Goal: Task Accomplishment & Management: Manage account settings

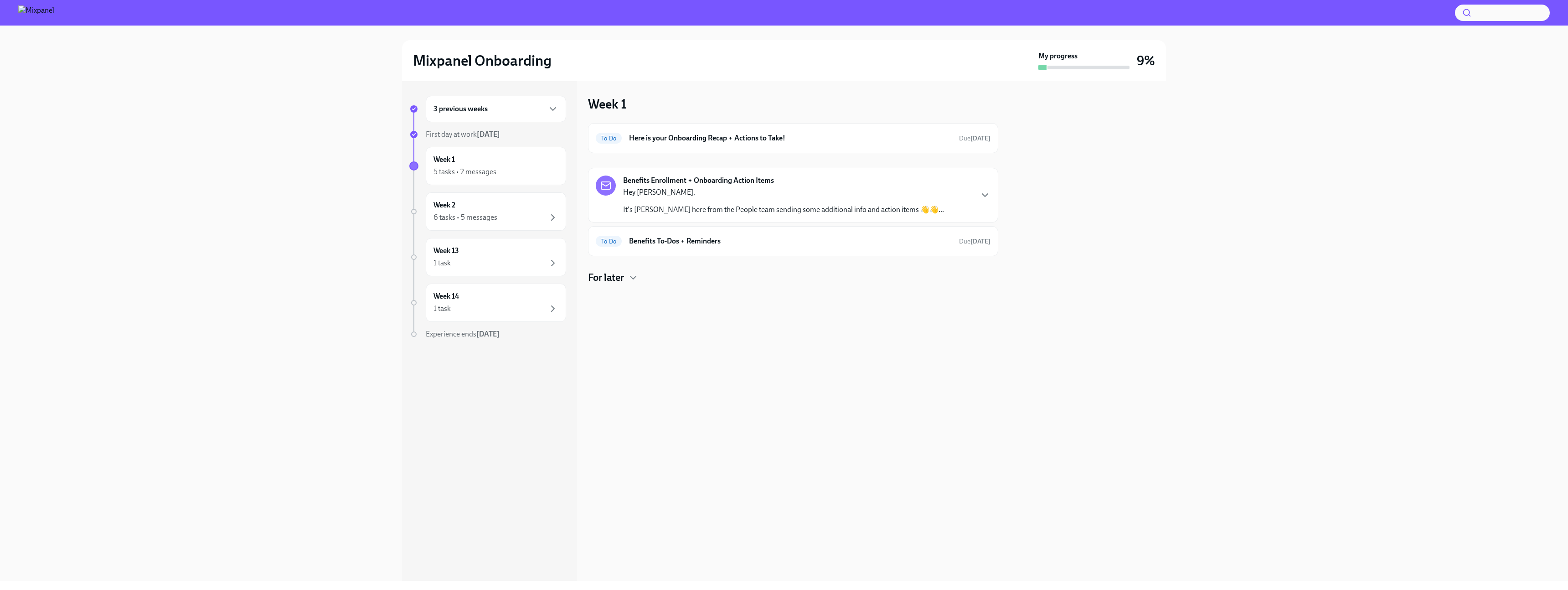
click at [522, 108] on div "3 previous weeks" at bounding box center [495, 109] width 125 height 11
click at [499, 194] on div "Week -6 1 message" at bounding box center [495, 194] width 125 height 23
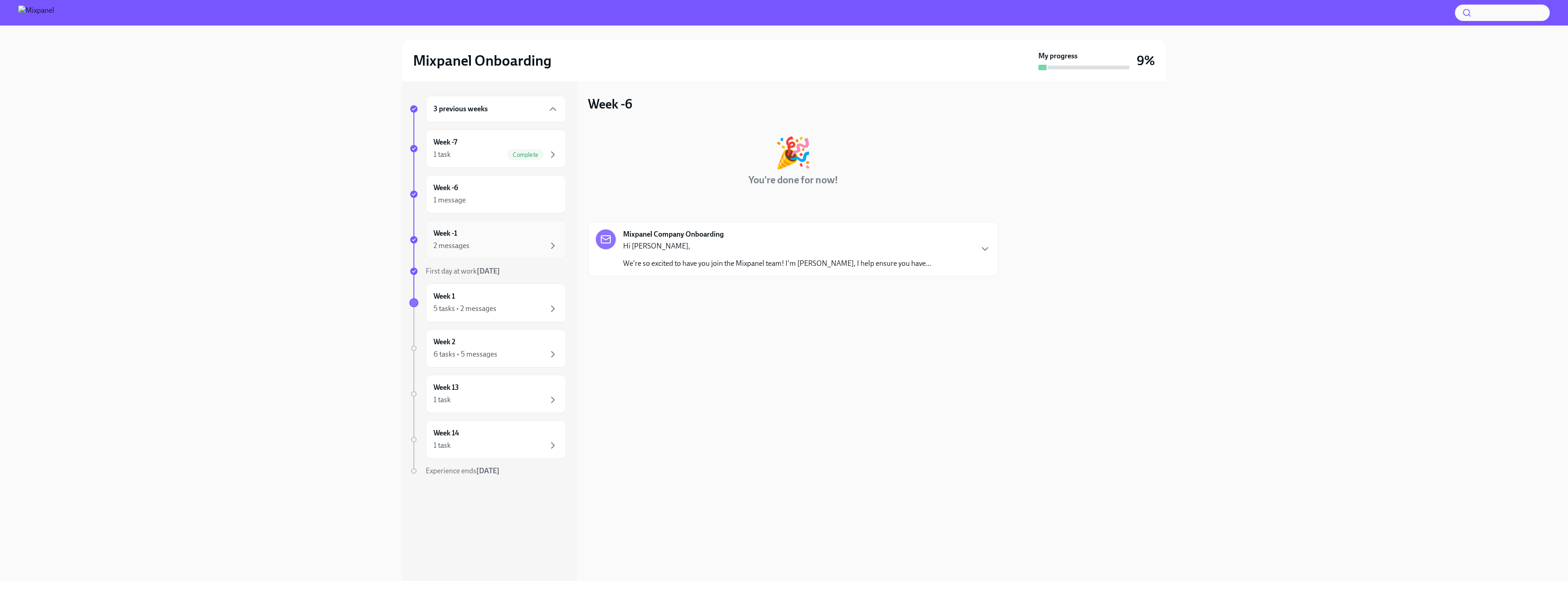
click at [496, 236] on div "Week -1 2 messages" at bounding box center [495, 239] width 125 height 23
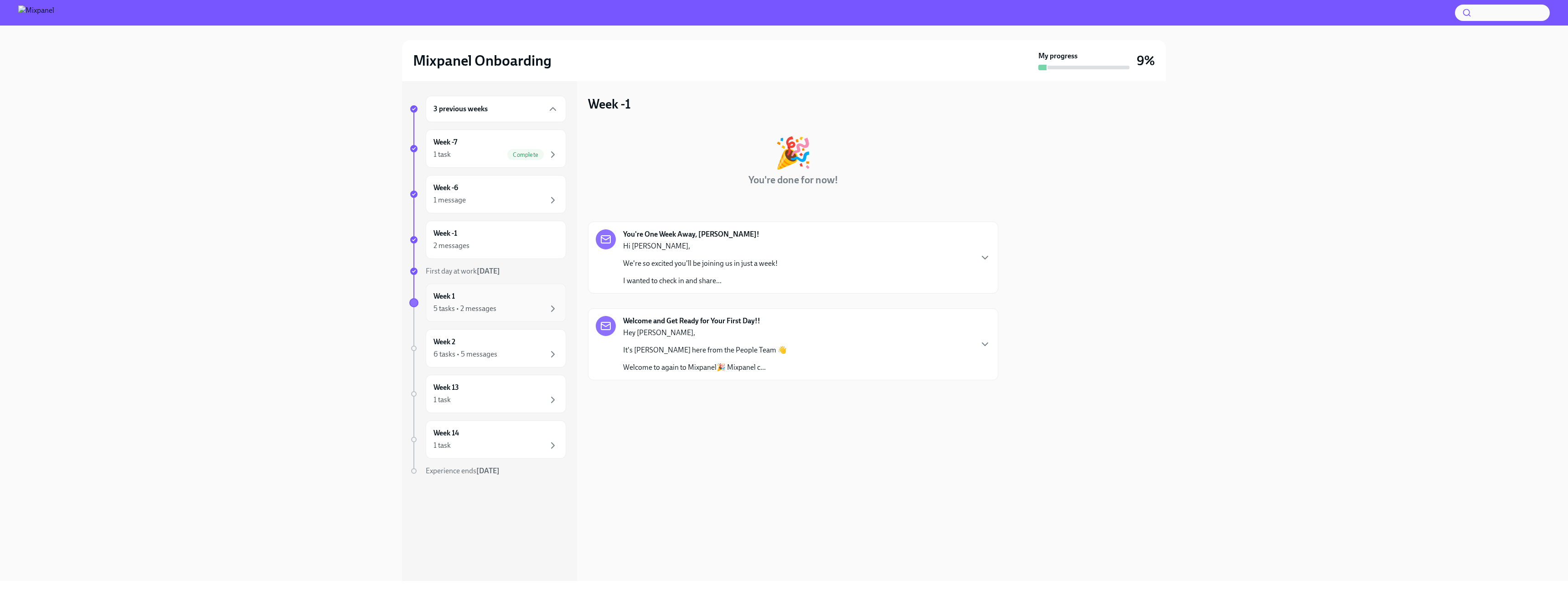
click at [497, 301] on div "Week 1 5 tasks • 2 messages" at bounding box center [495, 303] width 125 height 23
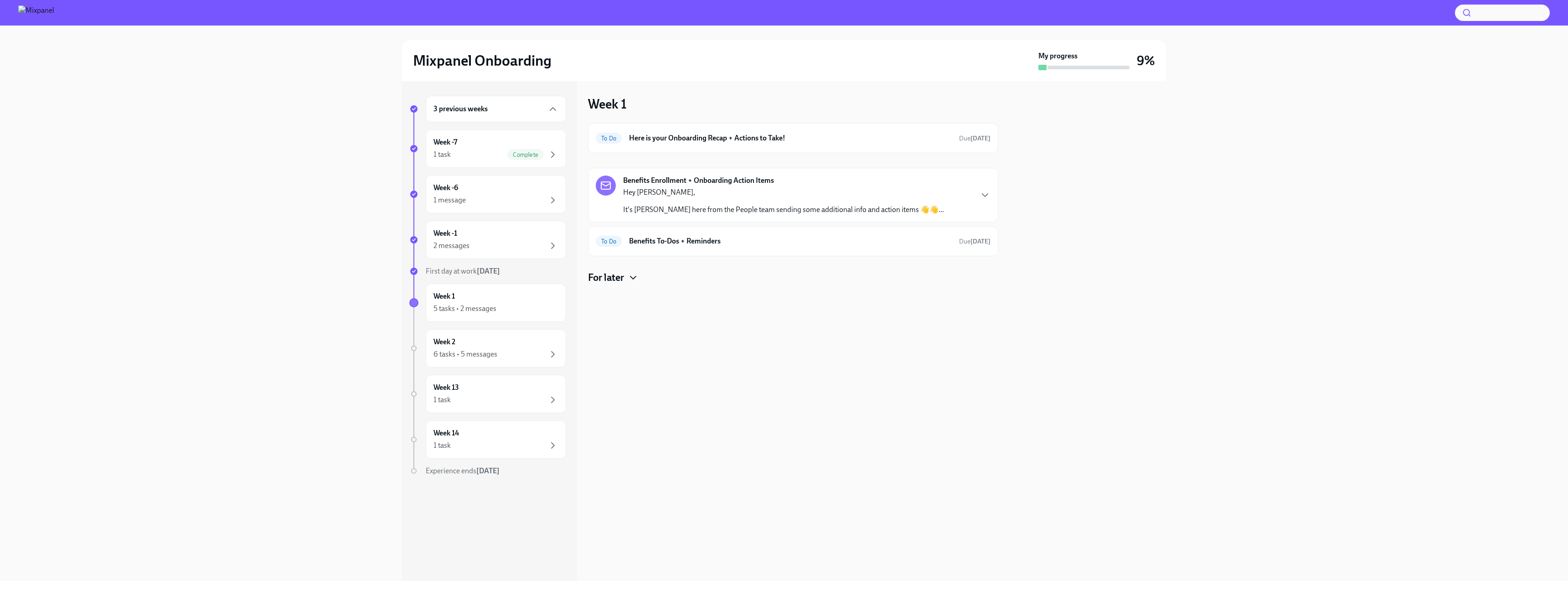
click at [628, 275] on icon "button" at bounding box center [633, 278] width 11 height 11
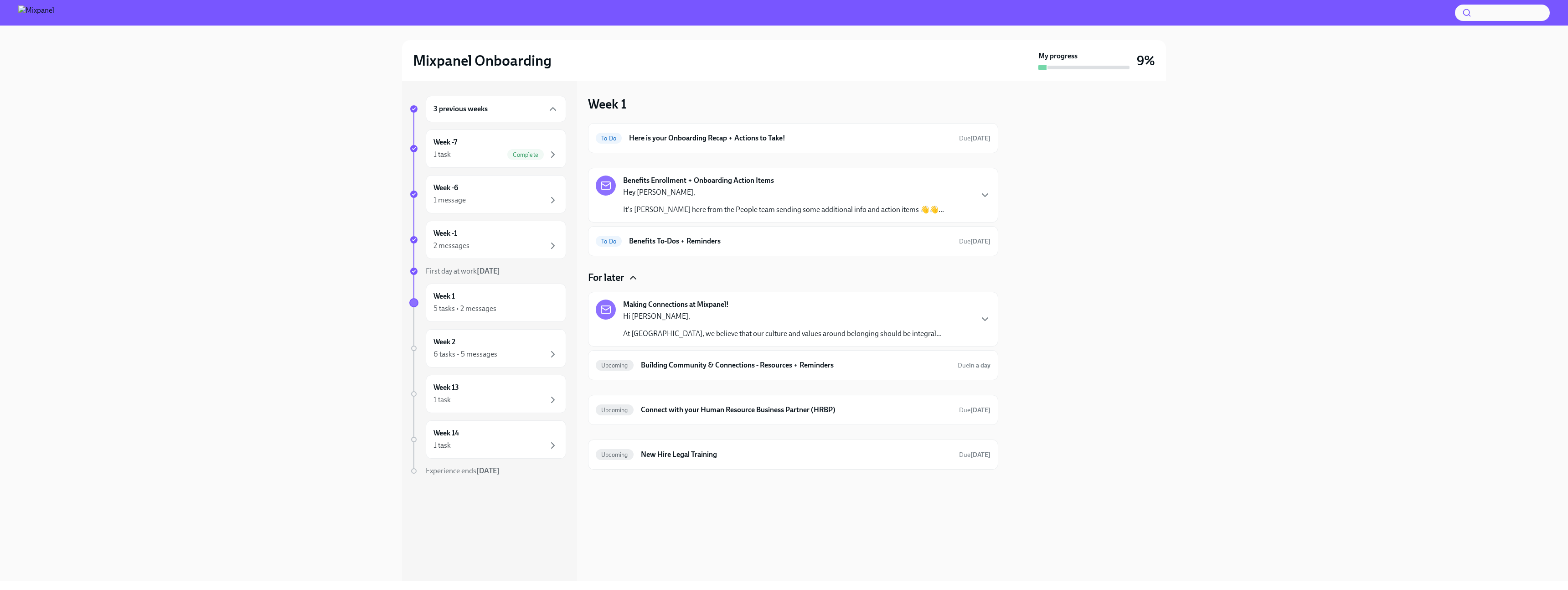
click at [633, 276] on icon "button" at bounding box center [633, 278] width 11 height 11
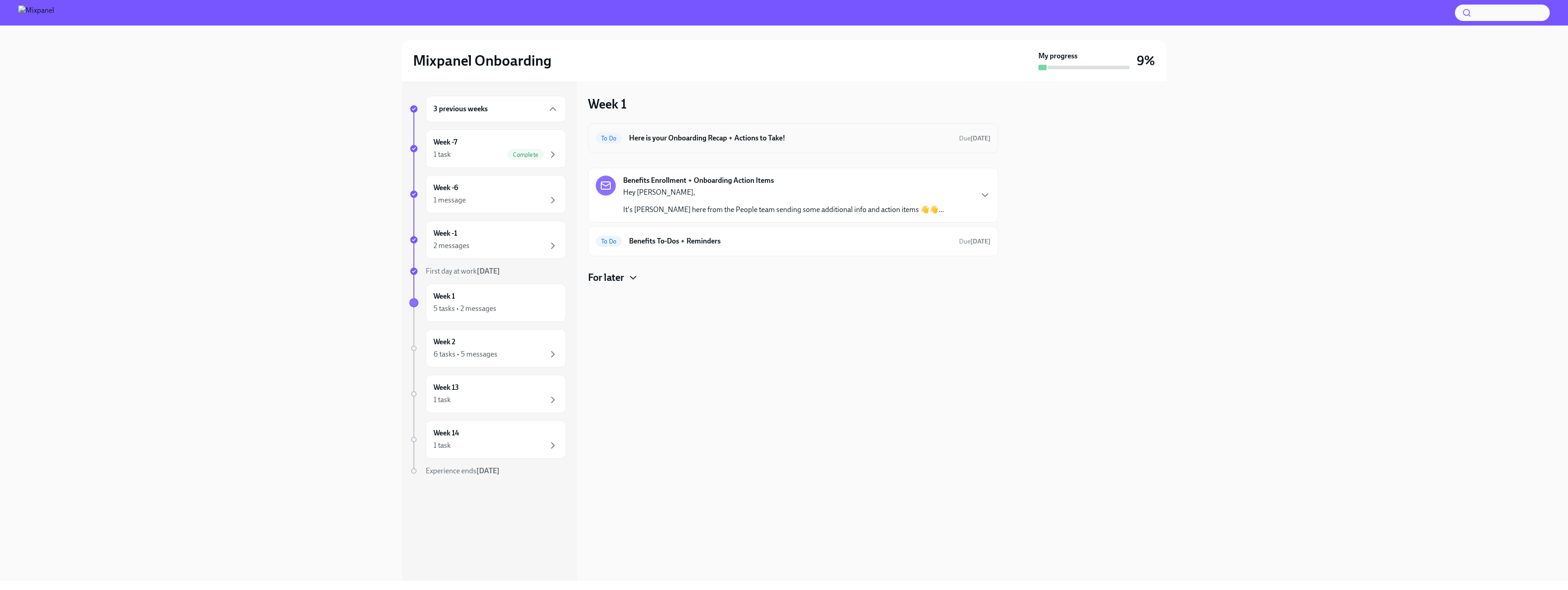
click at [772, 138] on h6 "Here is your Onboarding Recap + Actions to Take!" at bounding box center [790, 138] width 323 height 10
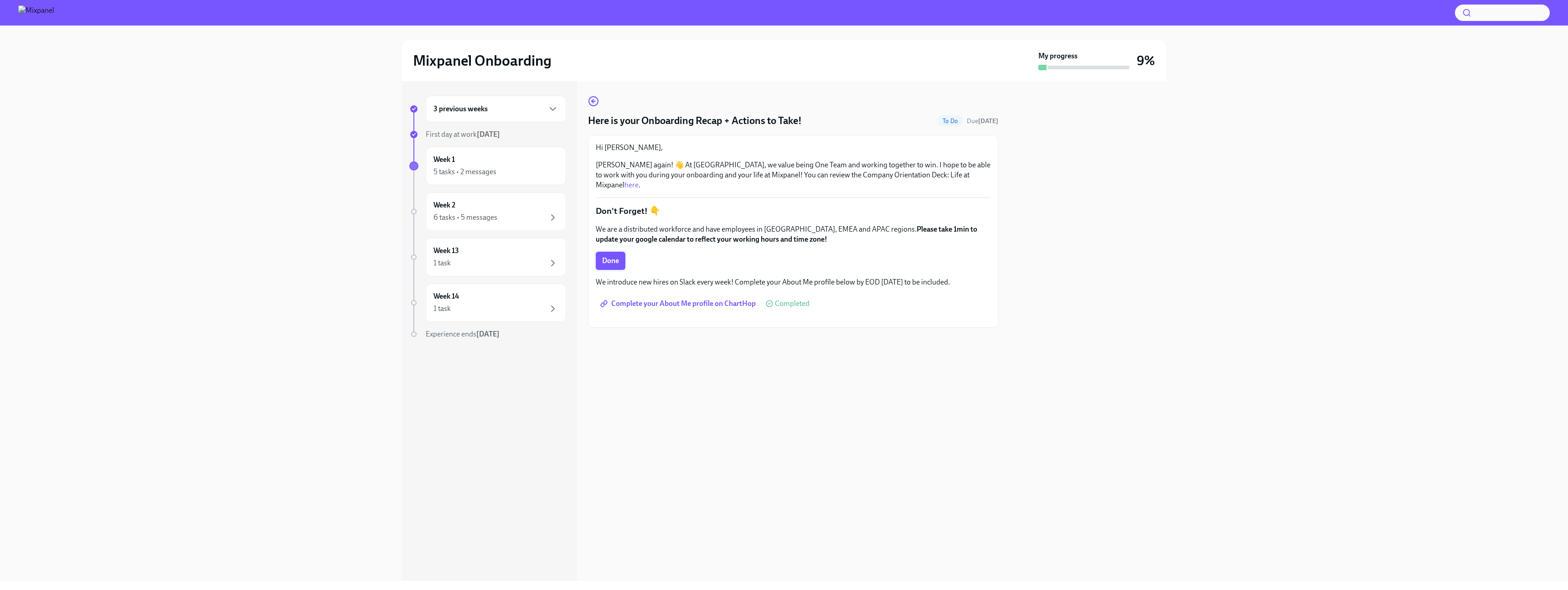
click at [612, 258] on button "Done" at bounding box center [611, 261] width 30 height 18
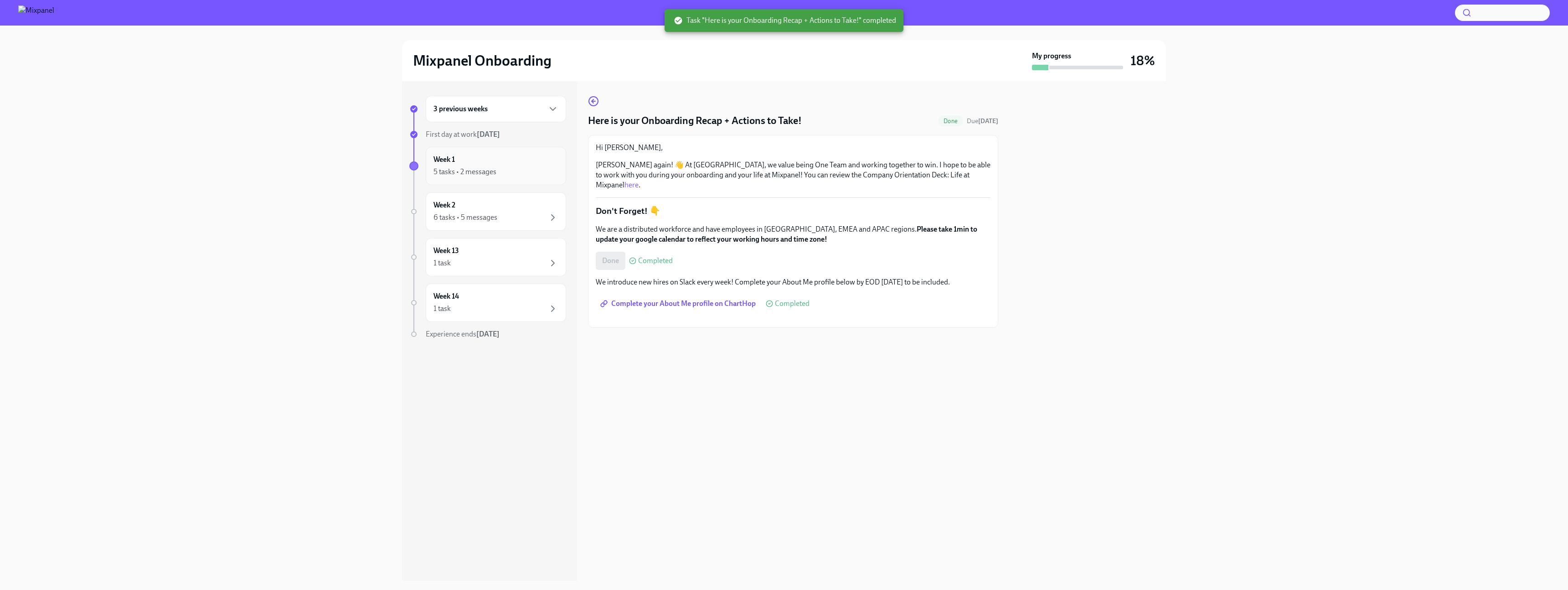
click at [527, 174] on div "5 tasks • 2 messages" at bounding box center [495, 172] width 125 height 11
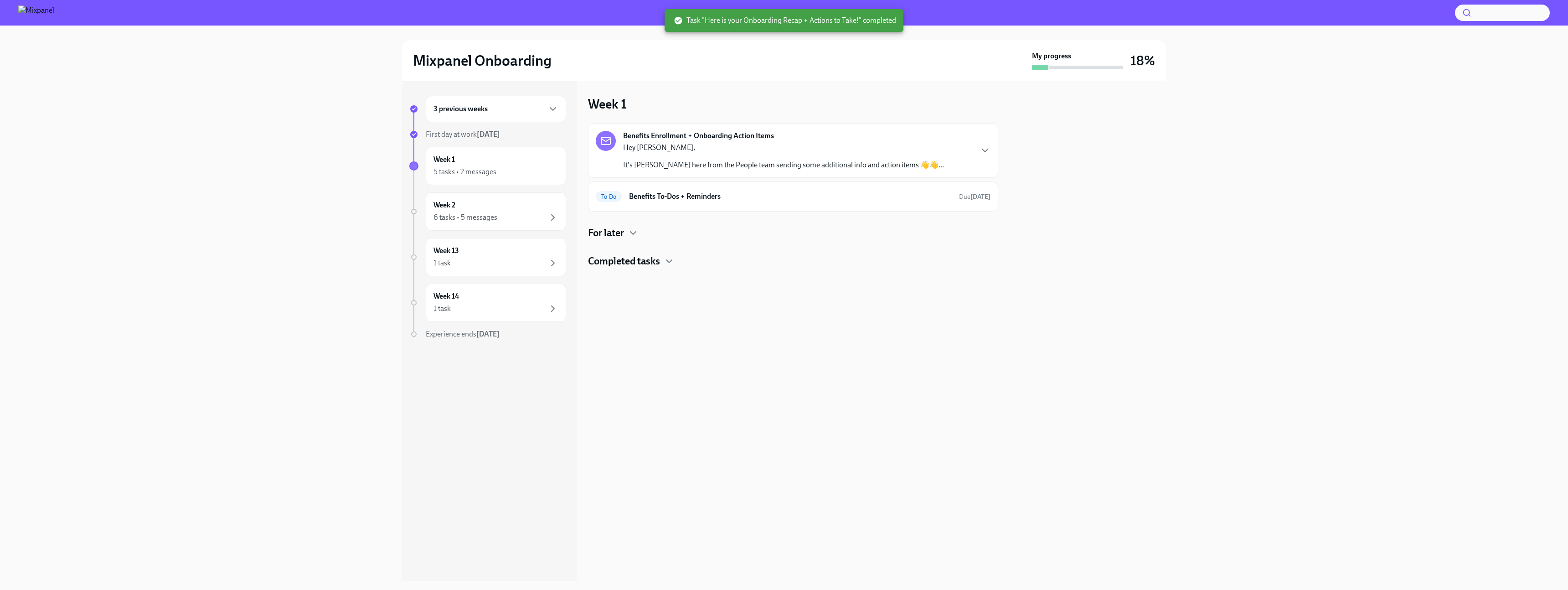
click at [701, 146] on p "Hey [PERSON_NAME]," at bounding box center [783, 147] width 321 height 10
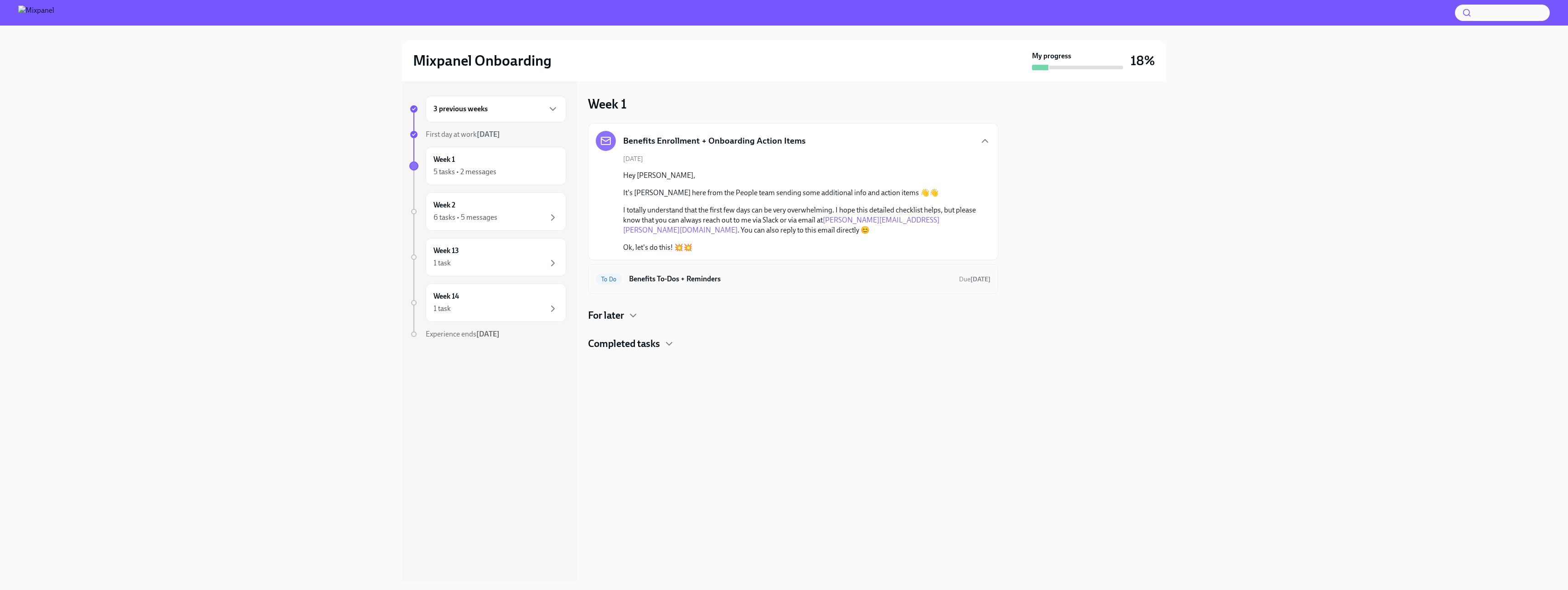
click at [709, 280] on h6 "Benefits To-Dos + Reminders" at bounding box center [790, 279] width 323 height 10
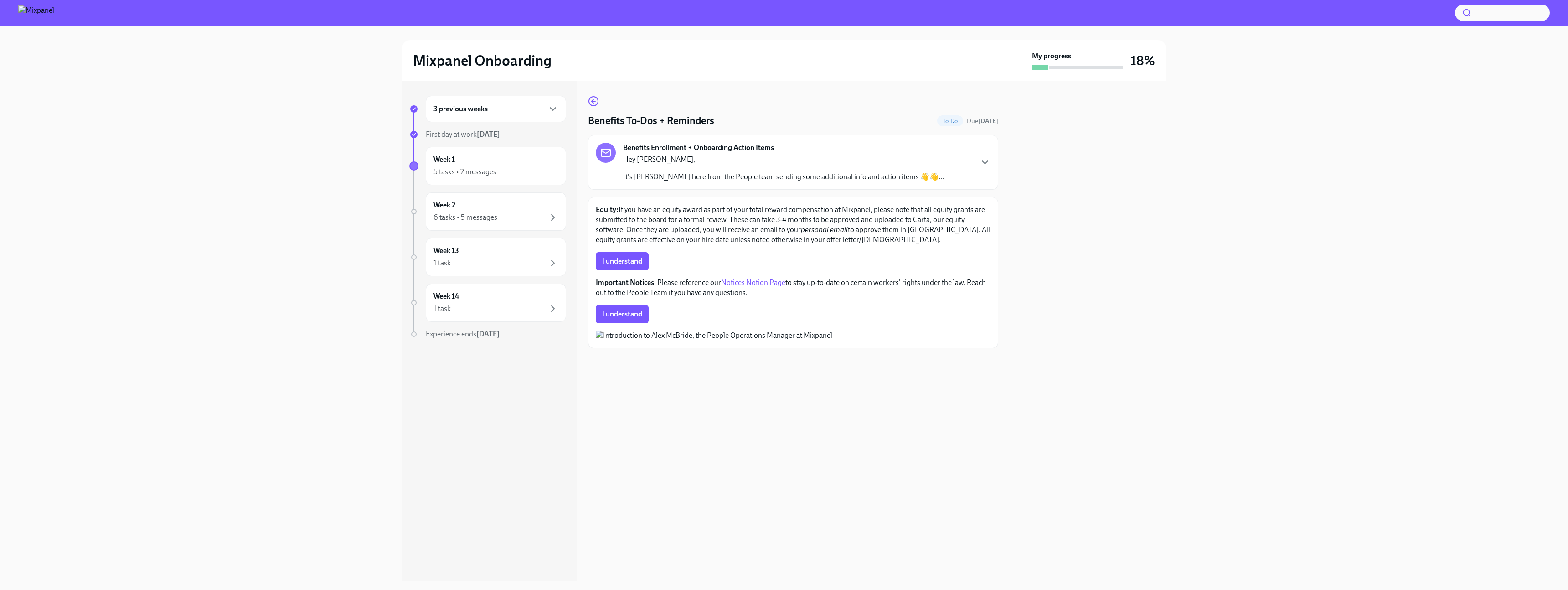
click at [971, 167] on div "Benefits Enrollment + Onboarding Action Items Hey [PERSON_NAME], It's [PERSON_N…" at bounding box center [793, 162] width 394 height 39
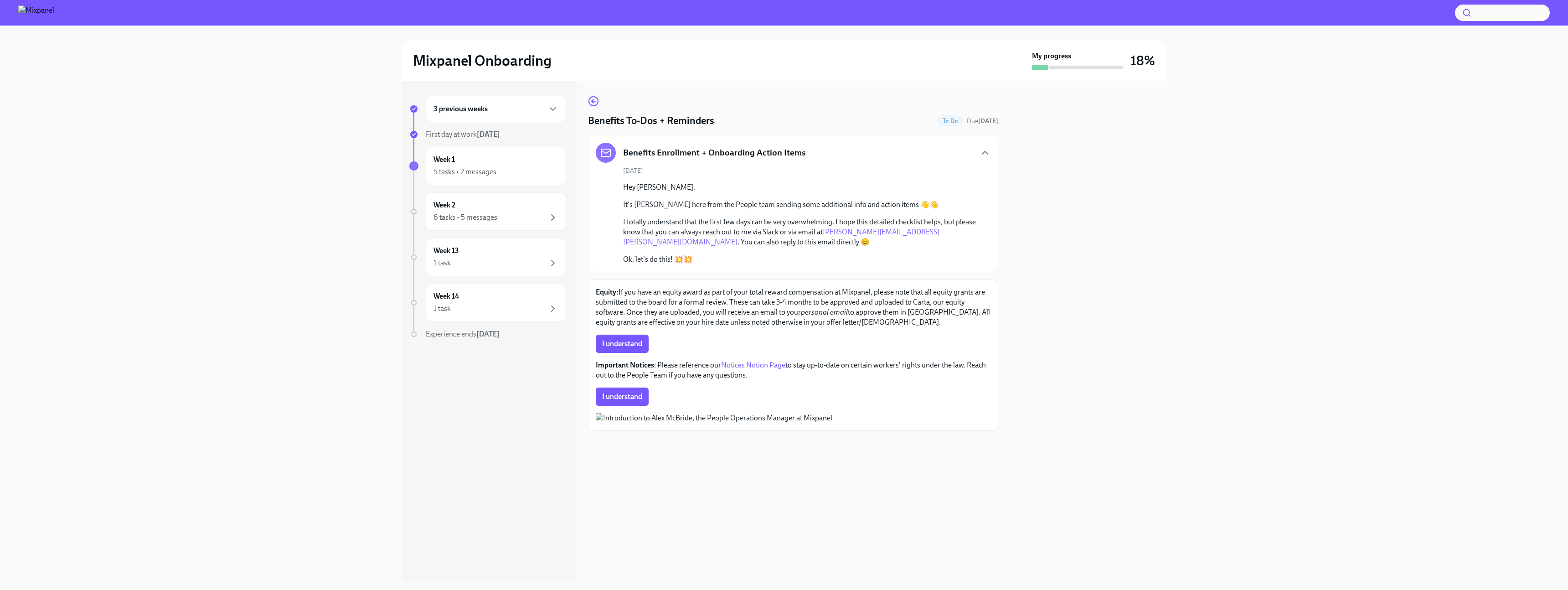
click at [985, 161] on div "Benefits Enrollment + Onboarding Action Items" at bounding box center [793, 152] width 394 height 20
click at [984, 155] on icon "button" at bounding box center [985, 153] width 11 height 11
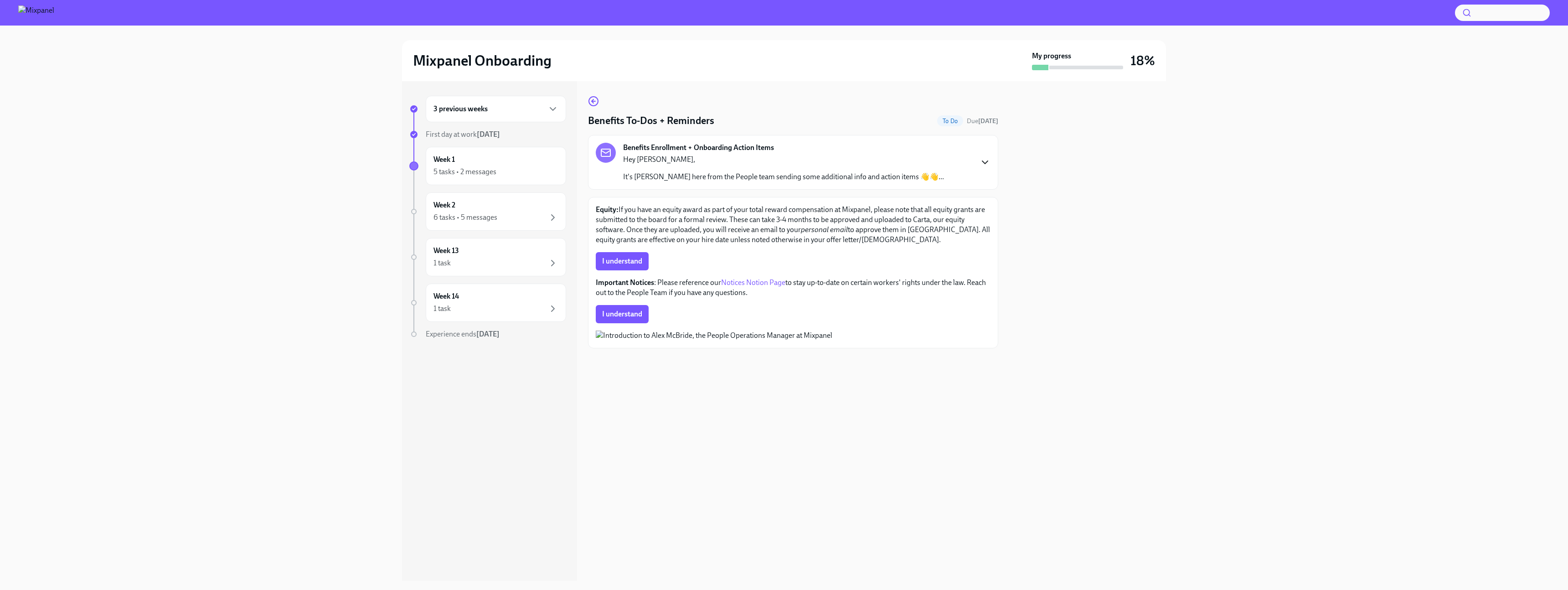
click at [791, 144] on div "Benefits Enrollment + Onboarding Action Items Hey [PERSON_NAME], It's [PERSON_N…" at bounding box center [783, 162] width 321 height 39
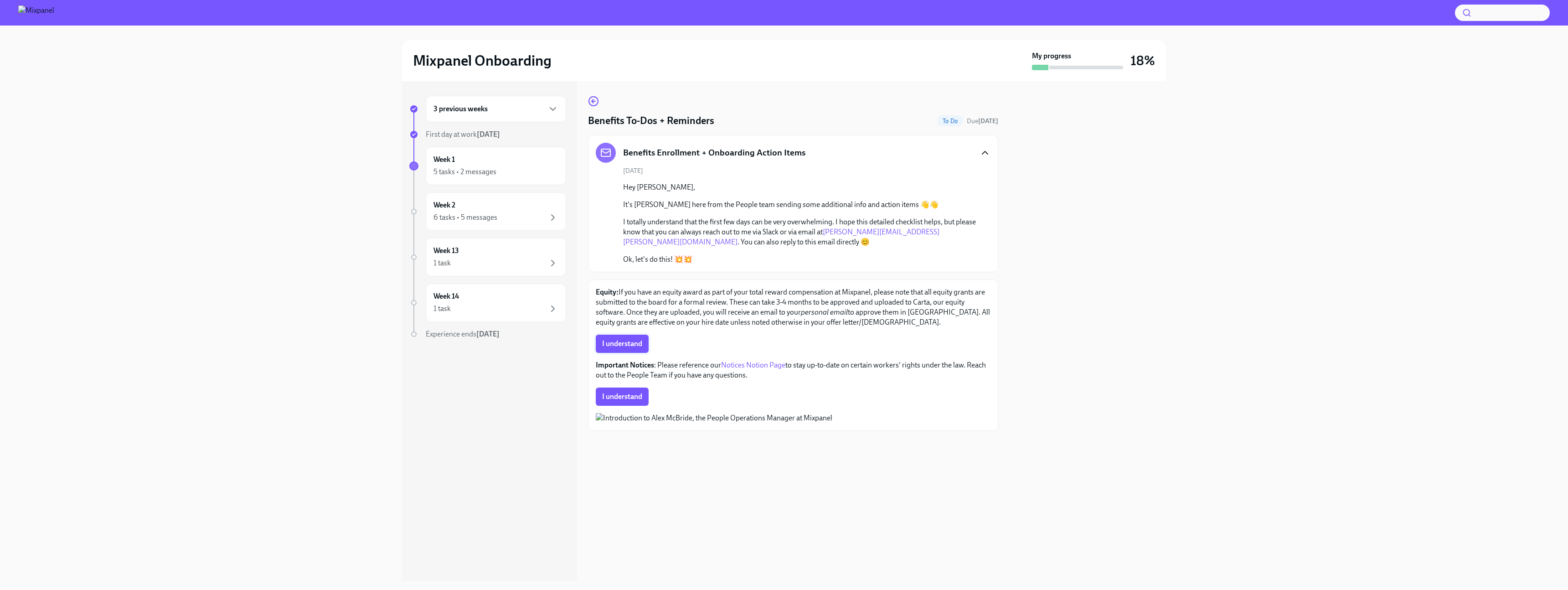
click at [639, 348] on button "I understand" at bounding box center [622, 344] width 53 height 18
click at [527, 216] on div "6 tasks • 5 messages" at bounding box center [495, 217] width 125 height 11
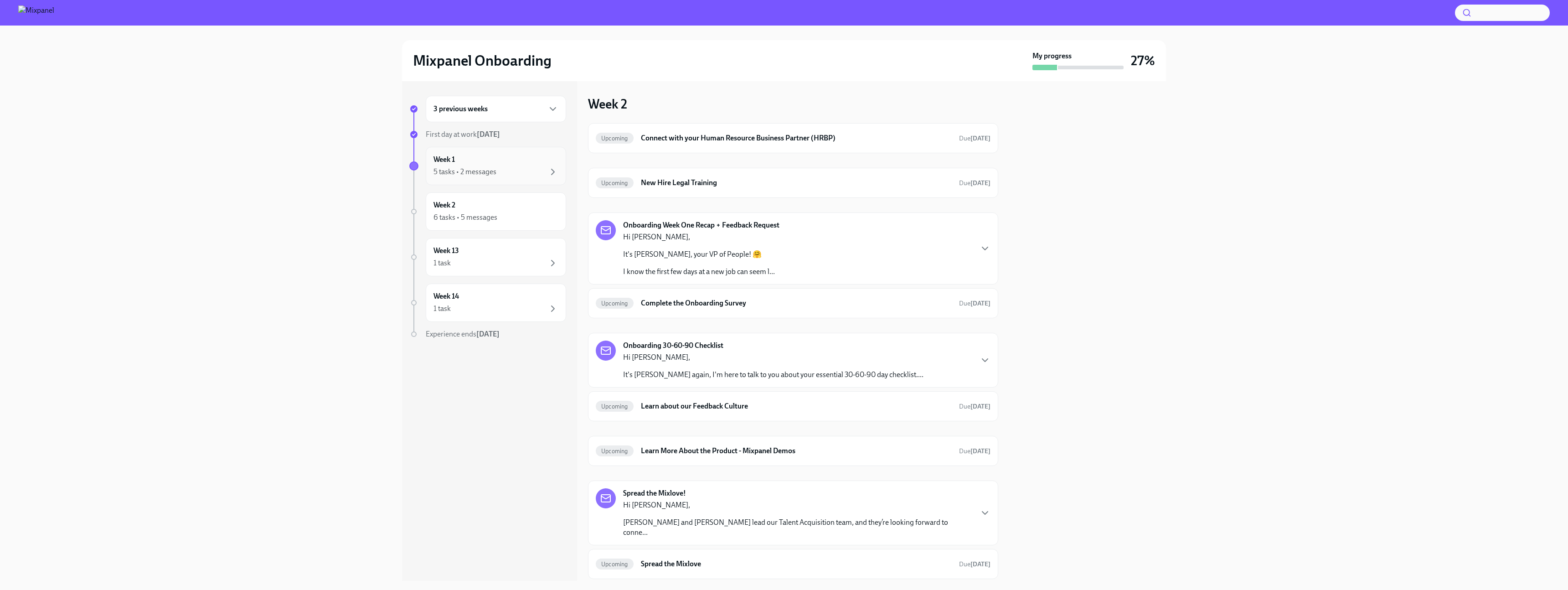
click at [536, 172] on div "5 tasks • 2 messages" at bounding box center [495, 172] width 125 height 11
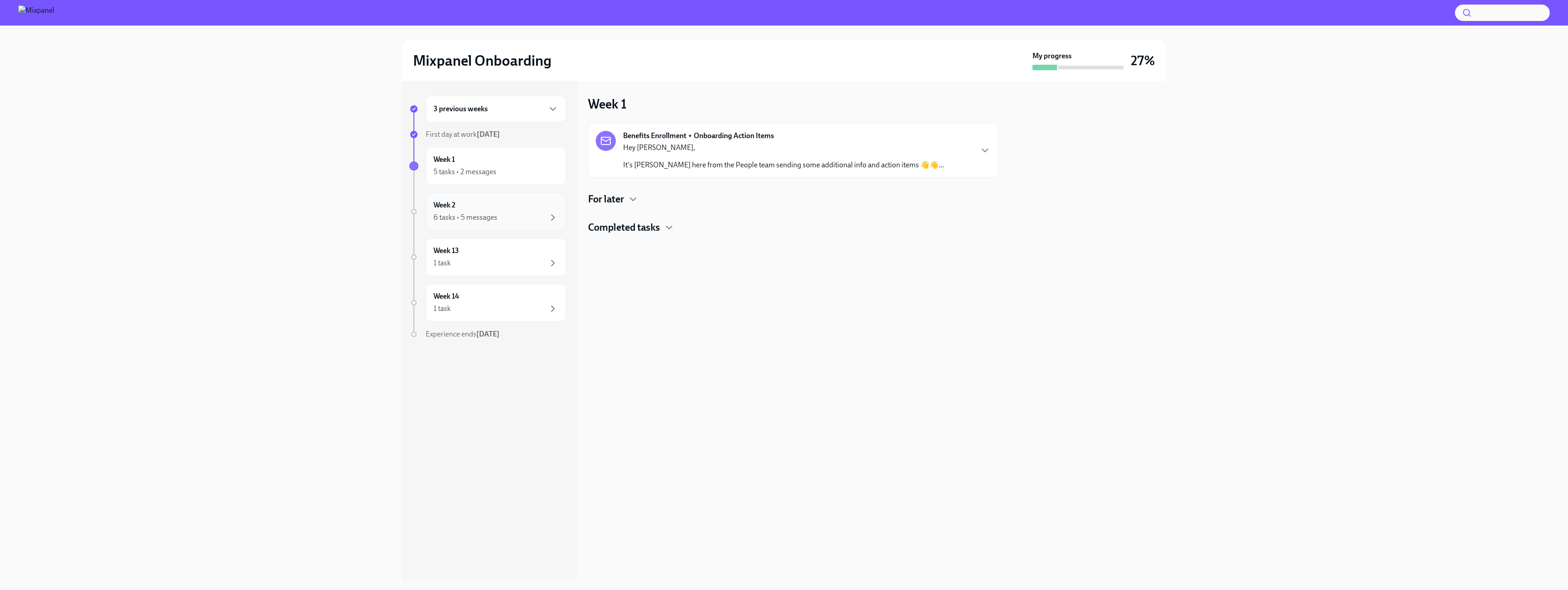
click at [513, 212] on div "6 tasks • 5 messages" at bounding box center [495, 217] width 125 height 11
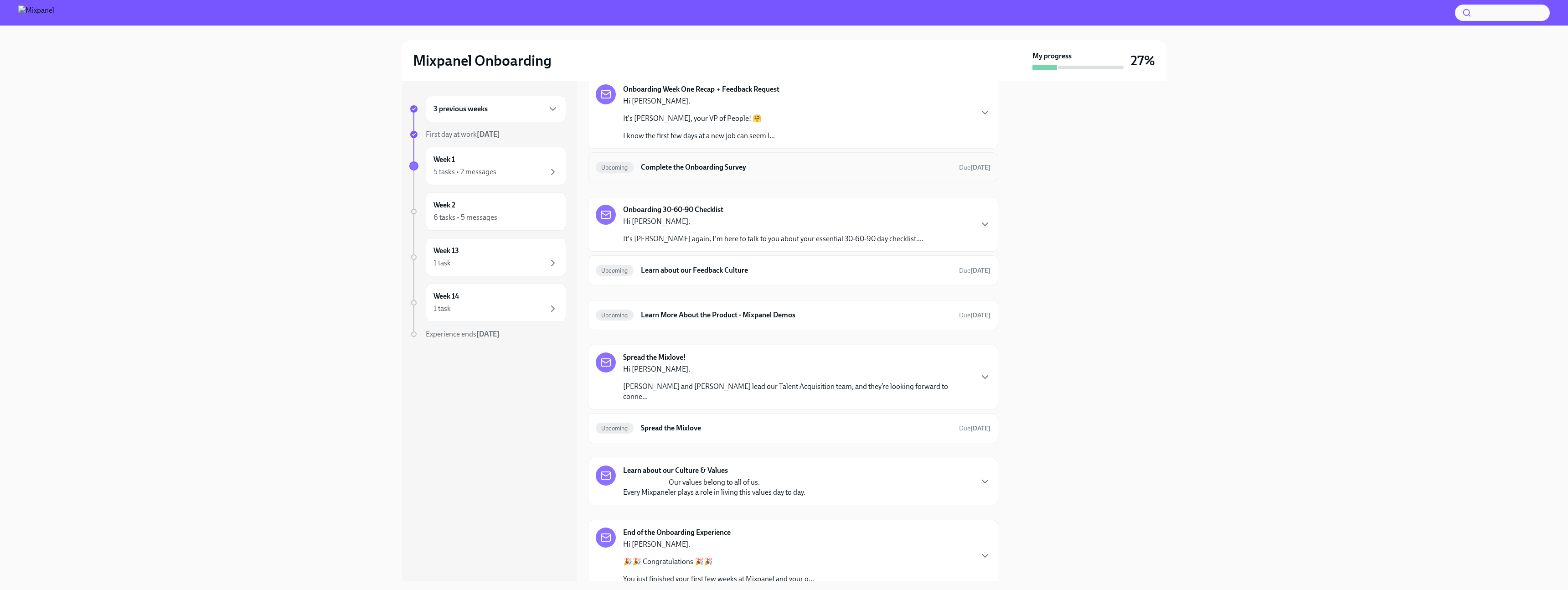
scroll to position [139, 0]
click at [951, 370] on div "Spread the Mixlove! Hi [PERSON_NAME] and [PERSON_NAME] lead our Talent Acquisit…" at bounding box center [793, 373] width 394 height 49
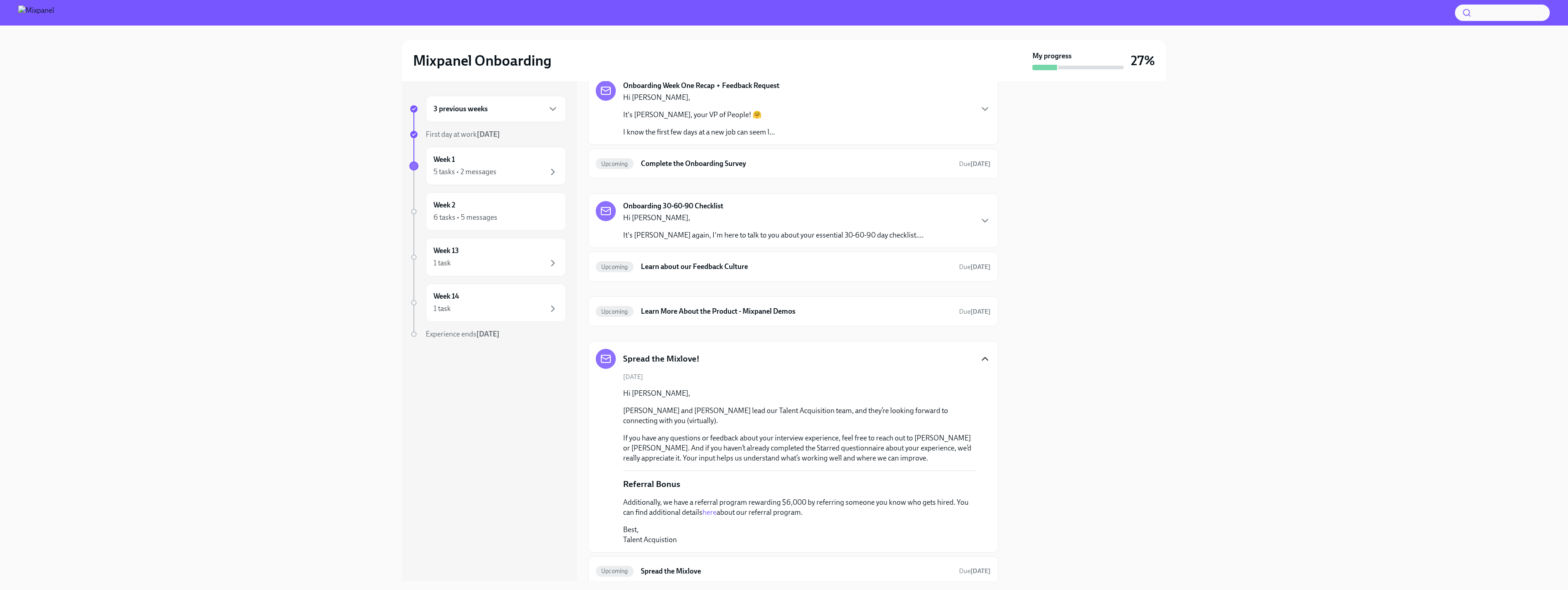
click at [983, 359] on icon "button" at bounding box center [985, 359] width 5 height 2
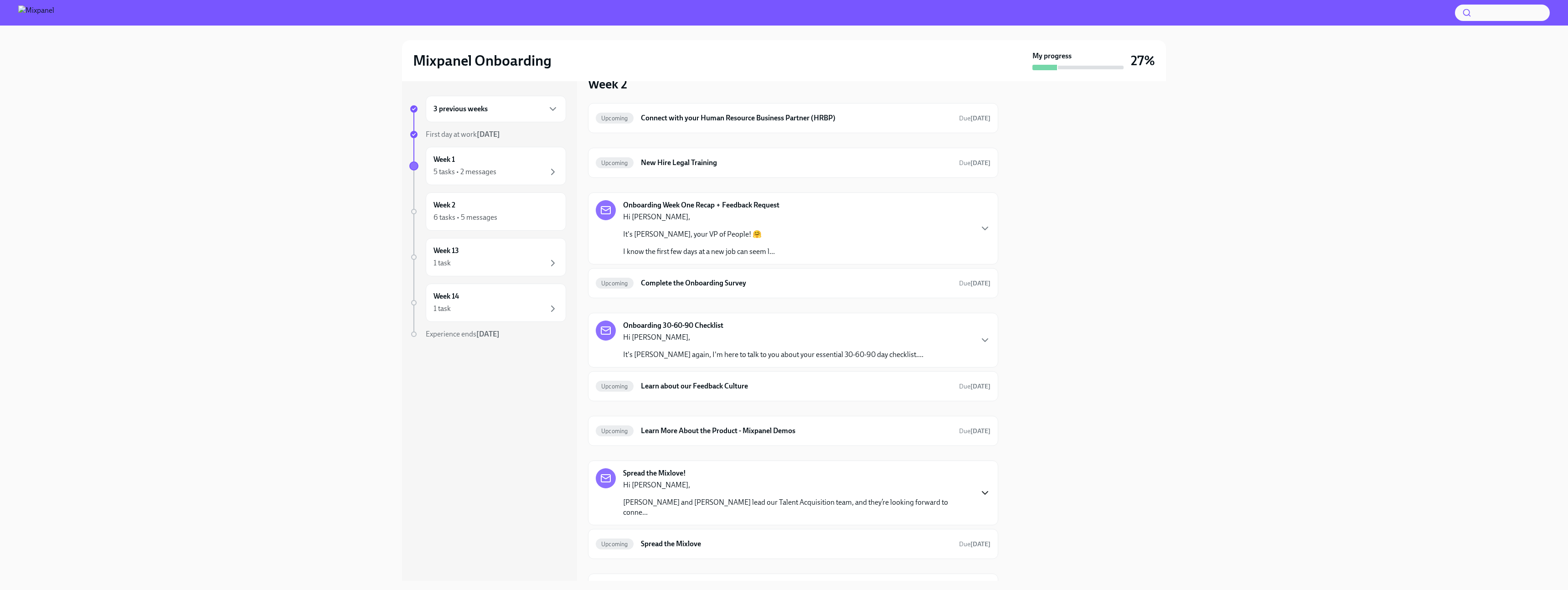
scroll to position [0, 0]
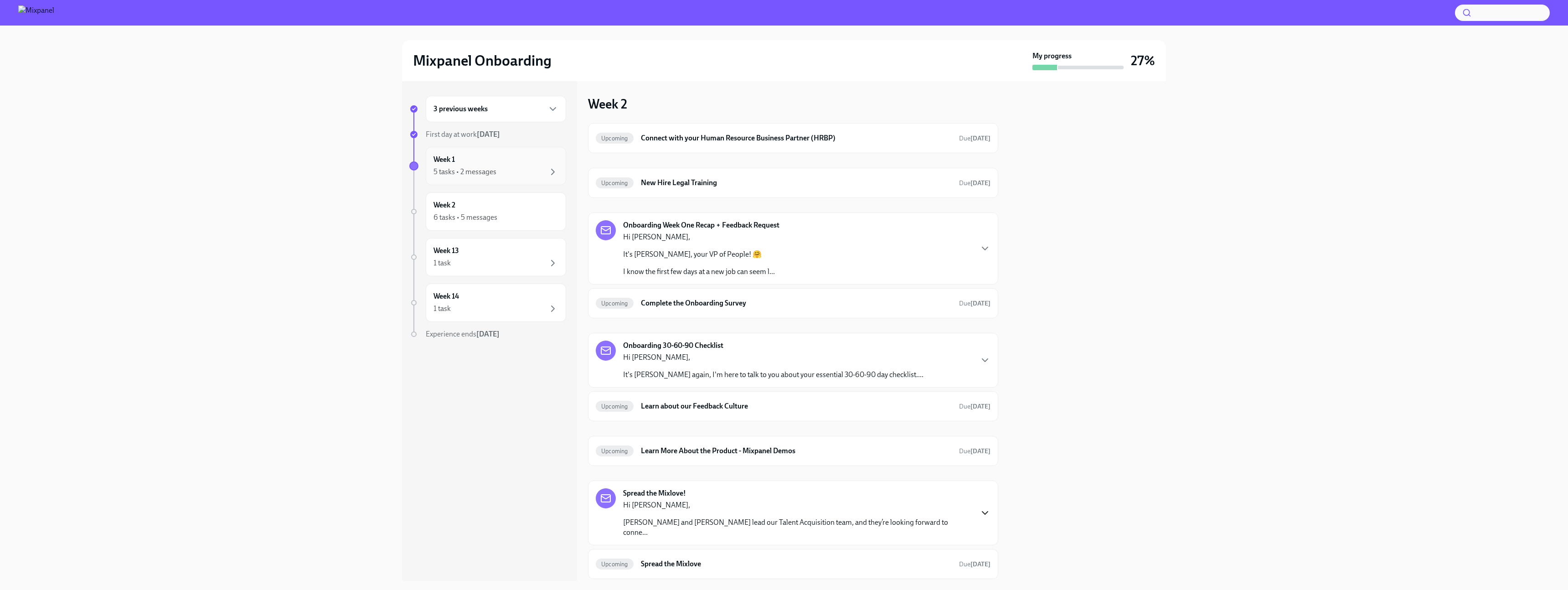
click at [497, 174] on div "5 tasks • 2 messages" at bounding box center [495, 172] width 125 height 11
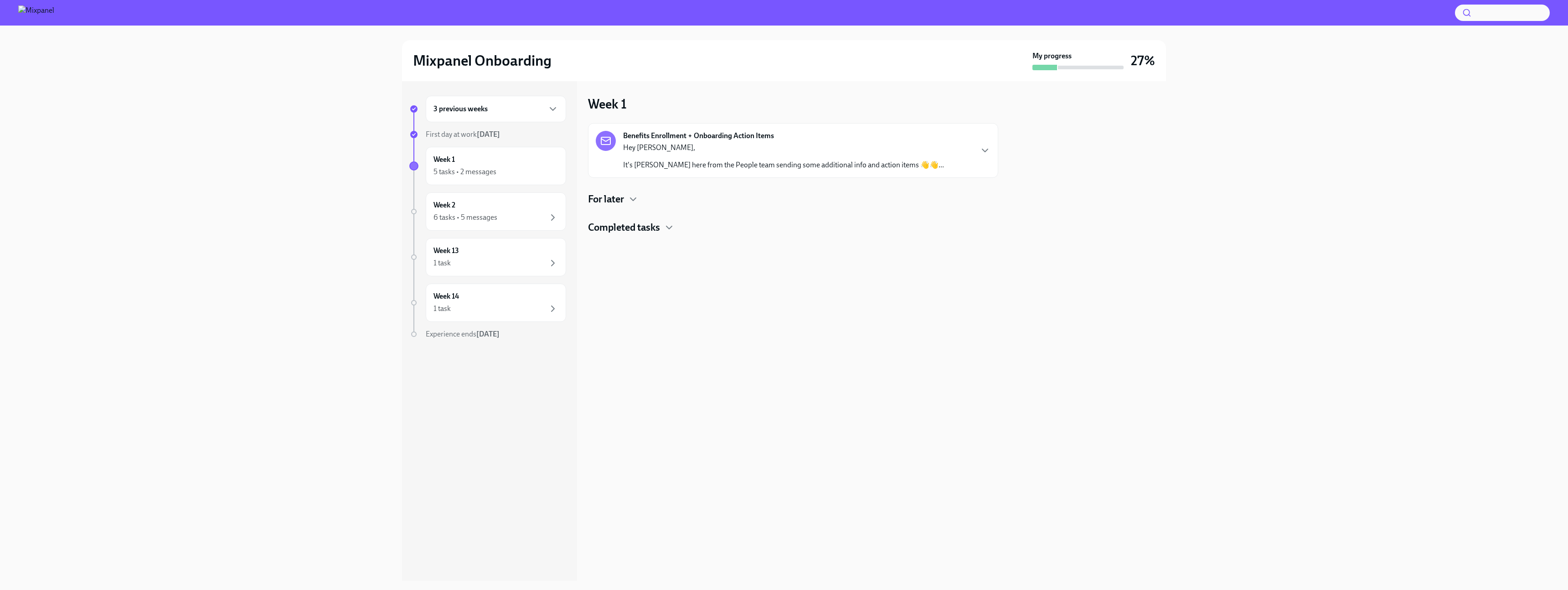
click at [669, 153] on div "Hey [PERSON_NAME], It's [PERSON_NAME] here from the People team sending some ad…" at bounding box center [783, 156] width 321 height 27
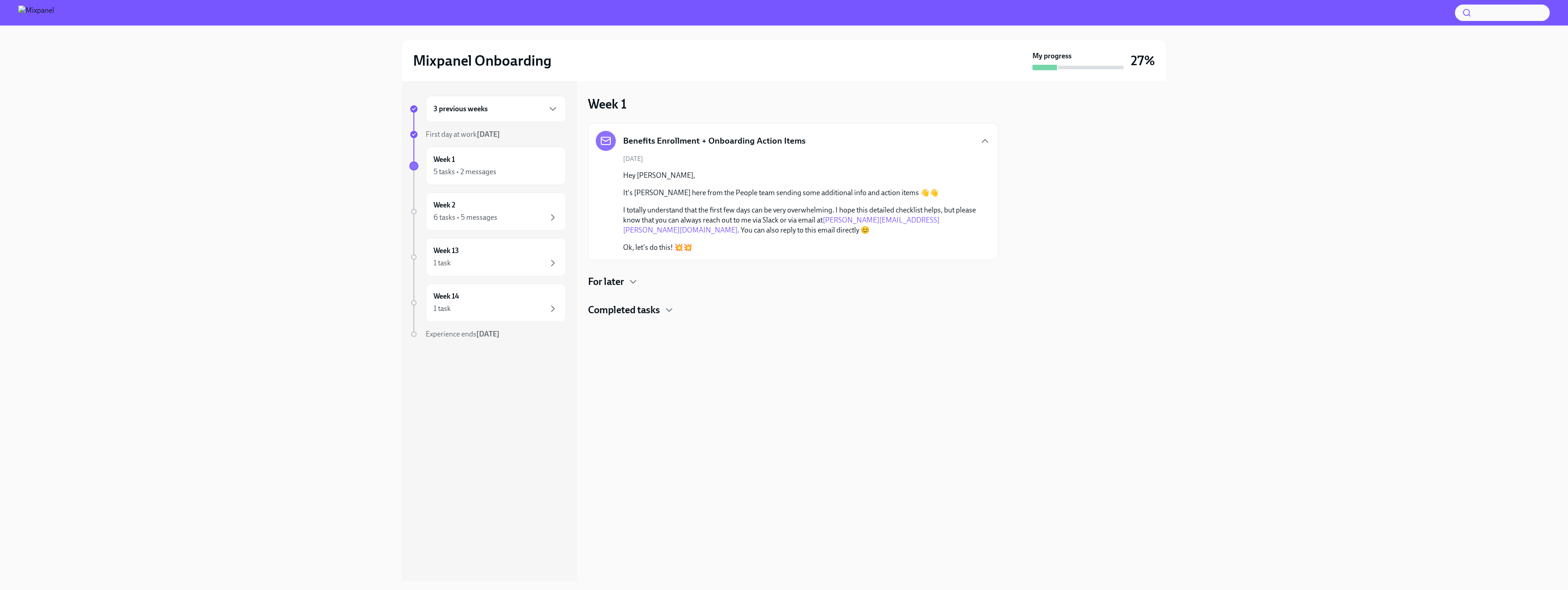
click at [634, 309] on h4 "Completed tasks" at bounding box center [624, 310] width 72 height 13
click at [626, 279] on div "For later" at bounding box center [793, 282] width 410 height 13
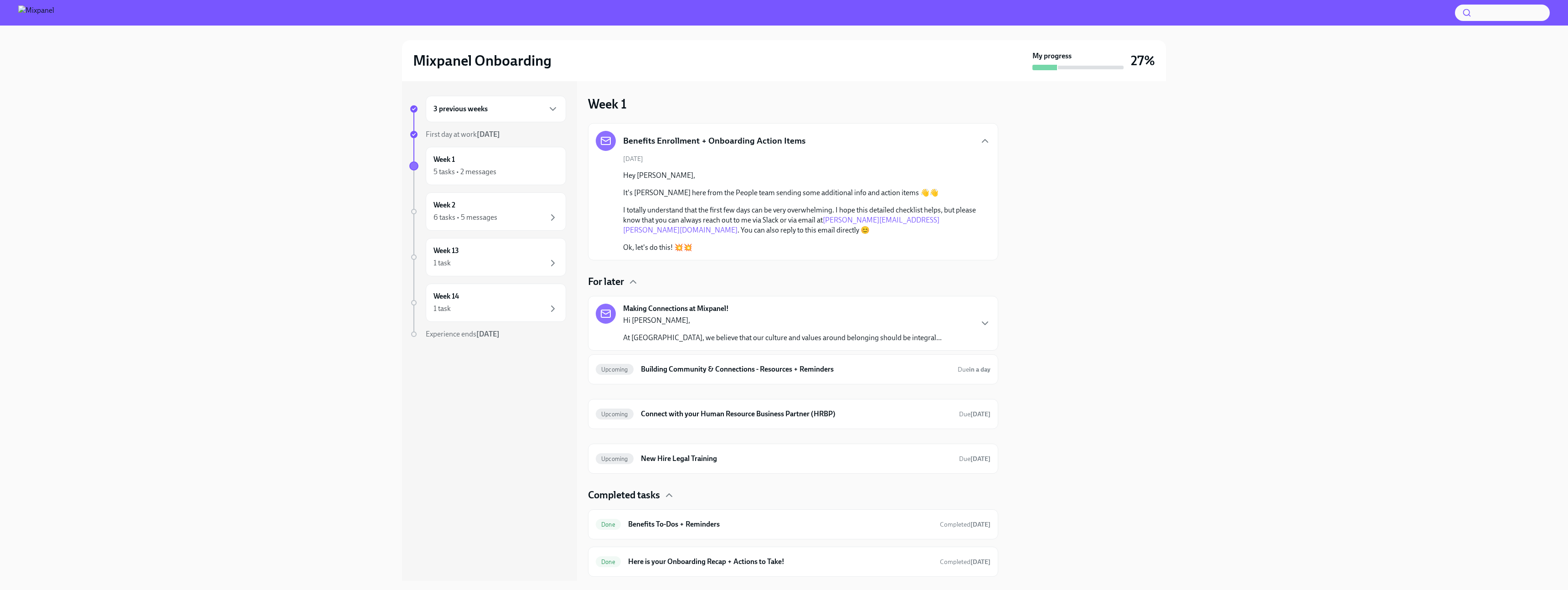
click at [702, 342] on p "At [GEOGRAPHIC_DATA], we believe that our culture and values around belonging s…" at bounding box center [782, 338] width 318 height 10
